Goal: Book appointment/travel/reservation

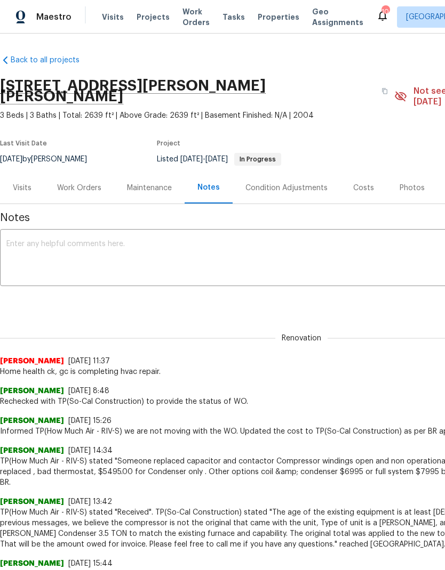
click at [111, 20] on span "Visits" at bounding box center [113, 17] width 22 height 11
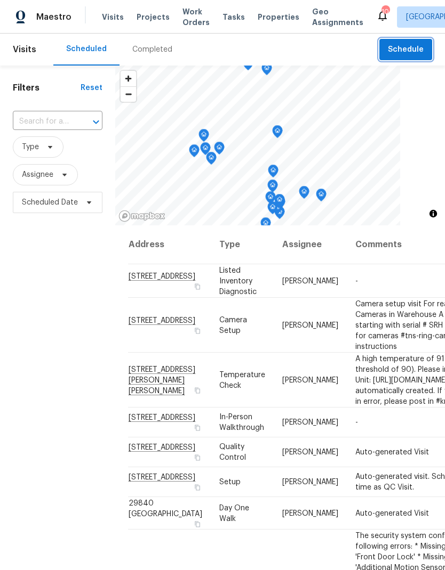
click at [415, 47] on span "Schedule" at bounding box center [406, 49] width 36 height 13
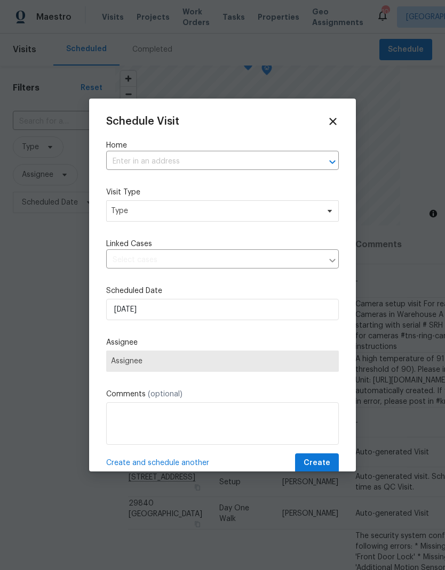
click at [288, 156] on input "text" at bounding box center [207, 162] width 203 height 17
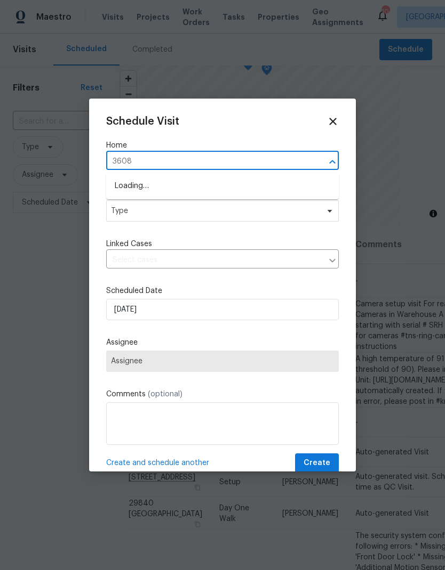
type input "36088"
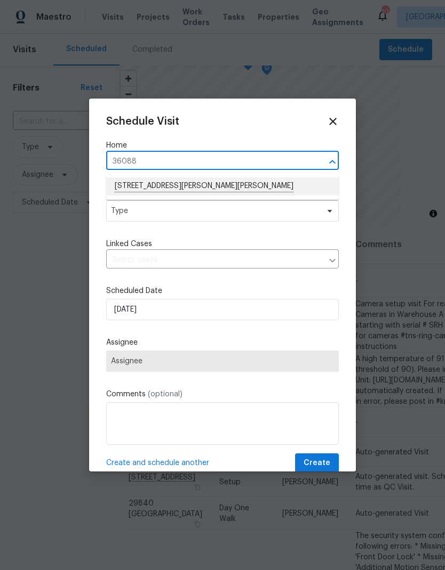
click at [134, 183] on li "36088 Madora Dr, Wildomar, CA 92595" at bounding box center [222, 187] width 232 height 18
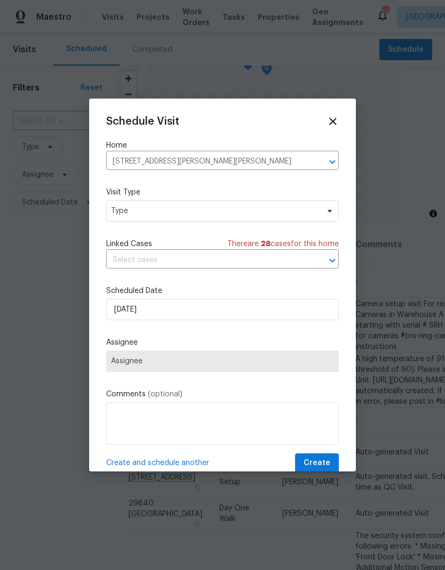
click at [333, 119] on icon at bounding box center [333, 122] width 12 height 12
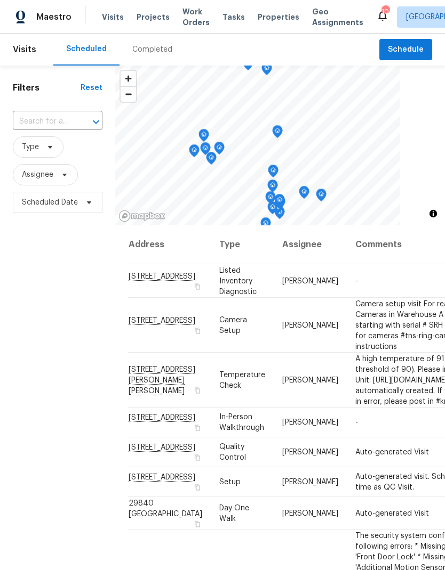
click at [48, 117] on input "text" at bounding box center [43, 122] width 60 height 17
type input "36088"
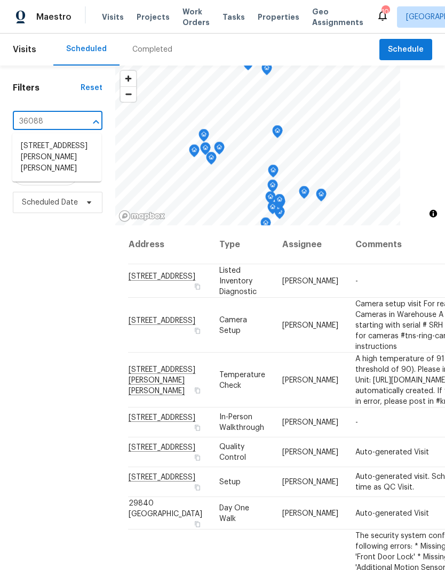
click at [53, 148] on li "36088 Madora Dr, Wildomar, CA 92595" at bounding box center [56, 158] width 89 height 40
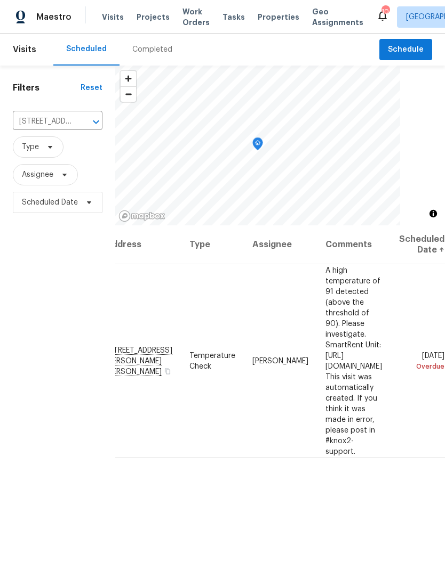
scroll to position [0, 83]
click at [0, 0] on icon at bounding box center [0, 0] width 0 height 0
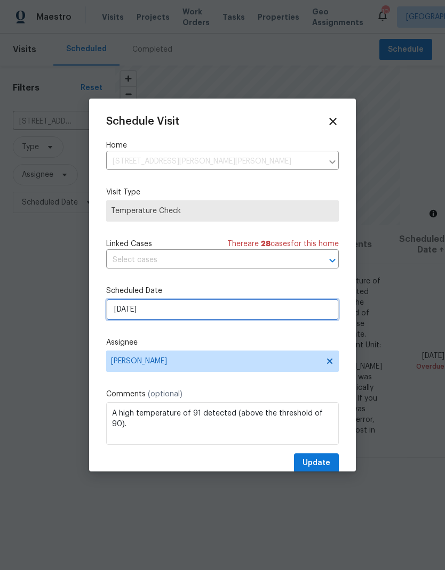
click at [255, 305] on input "8/23/2025" at bounding box center [222, 309] width 232 height 21
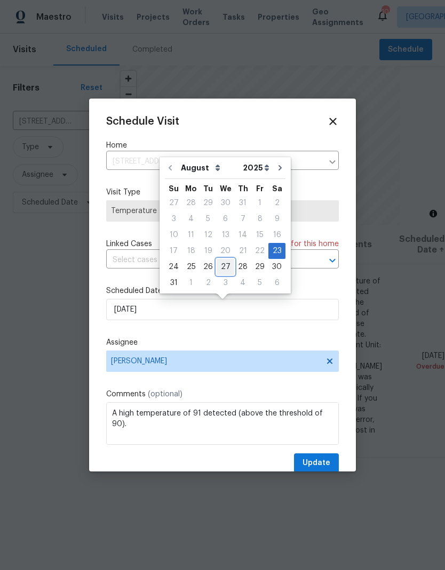
click at [221, 268] on div "27" at bounding box center [225, 267] width 18 height 15
type input "8/27/2025"
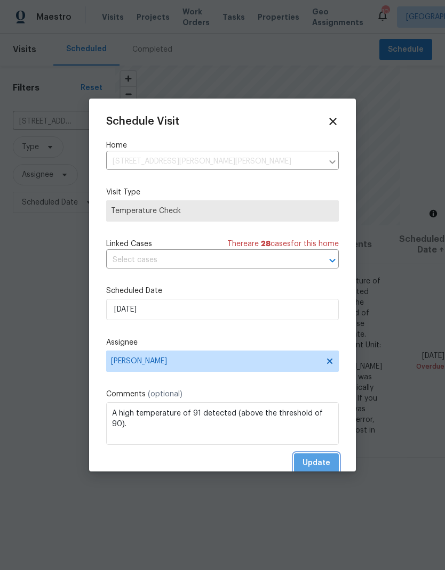
click at [319, 463] on span "Update" at bounding box center [316, 463] width 28 height 13
